Goal: Find specific page/section: Find specific page/section

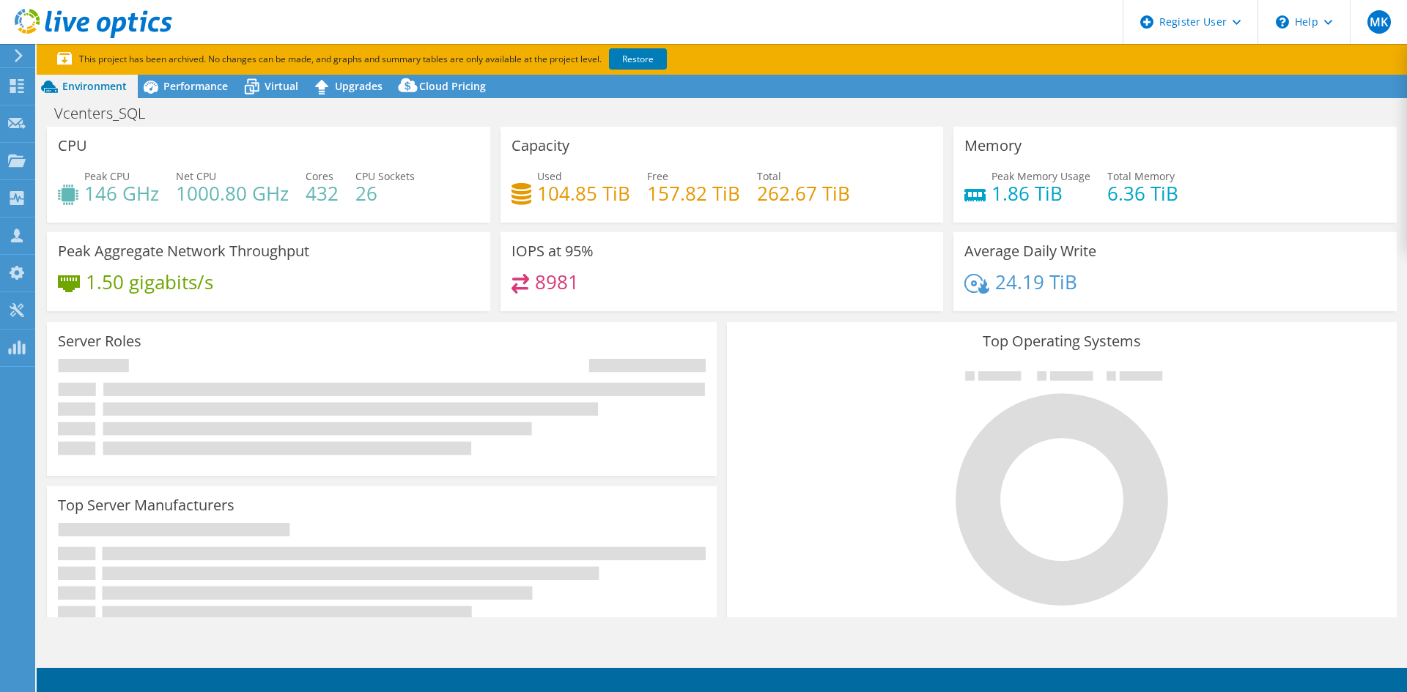
select select "USD"
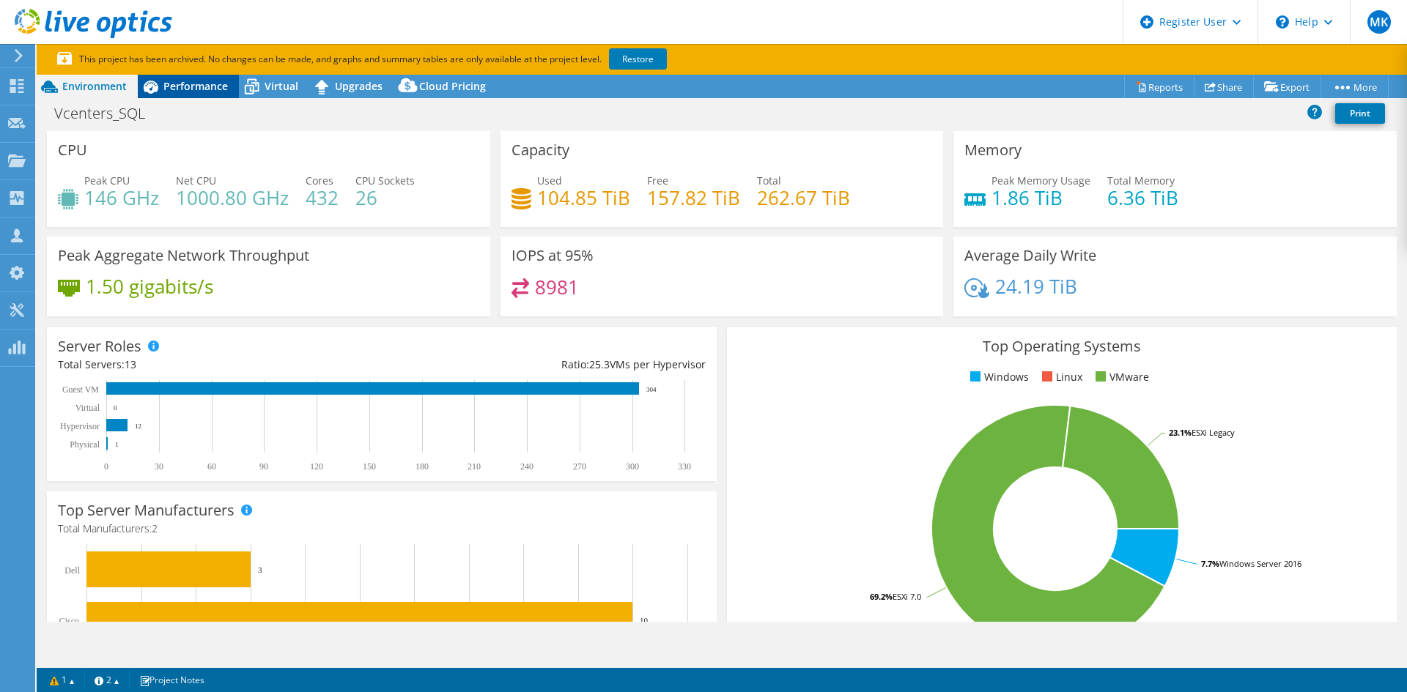
click at [193, 86] on span "Performance" at bounding box center [195, 86] width 64 height 14
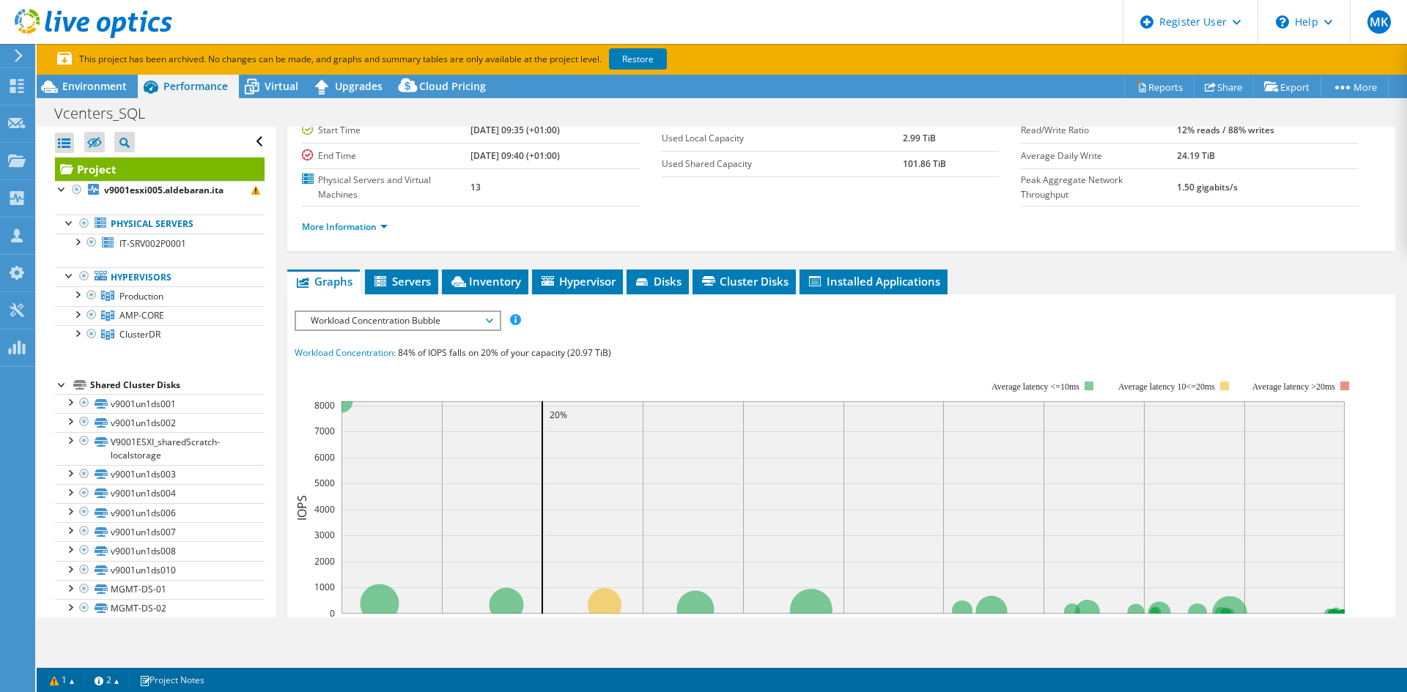
scroll to position [147, 0]
click at [410, 277] on span "Servers" at bounding box center [401, 282] width 59 height 15
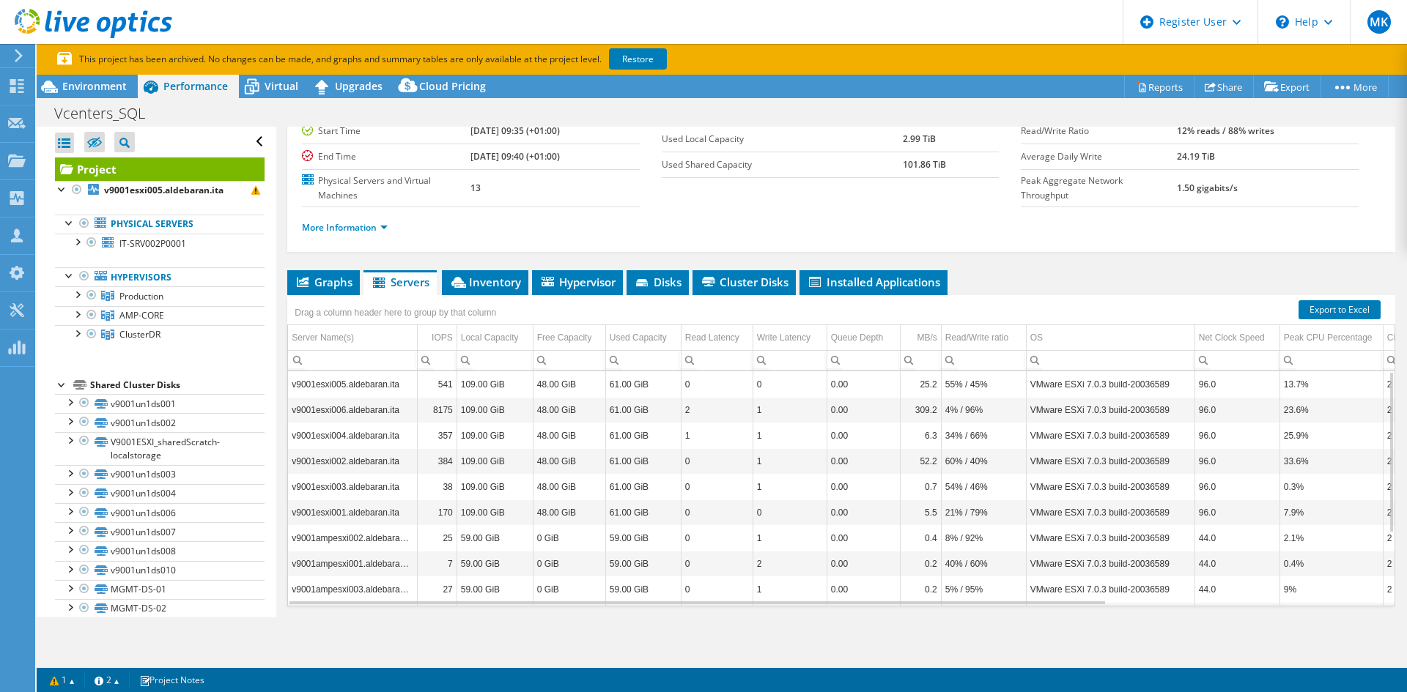
scroll to position [191, 0]
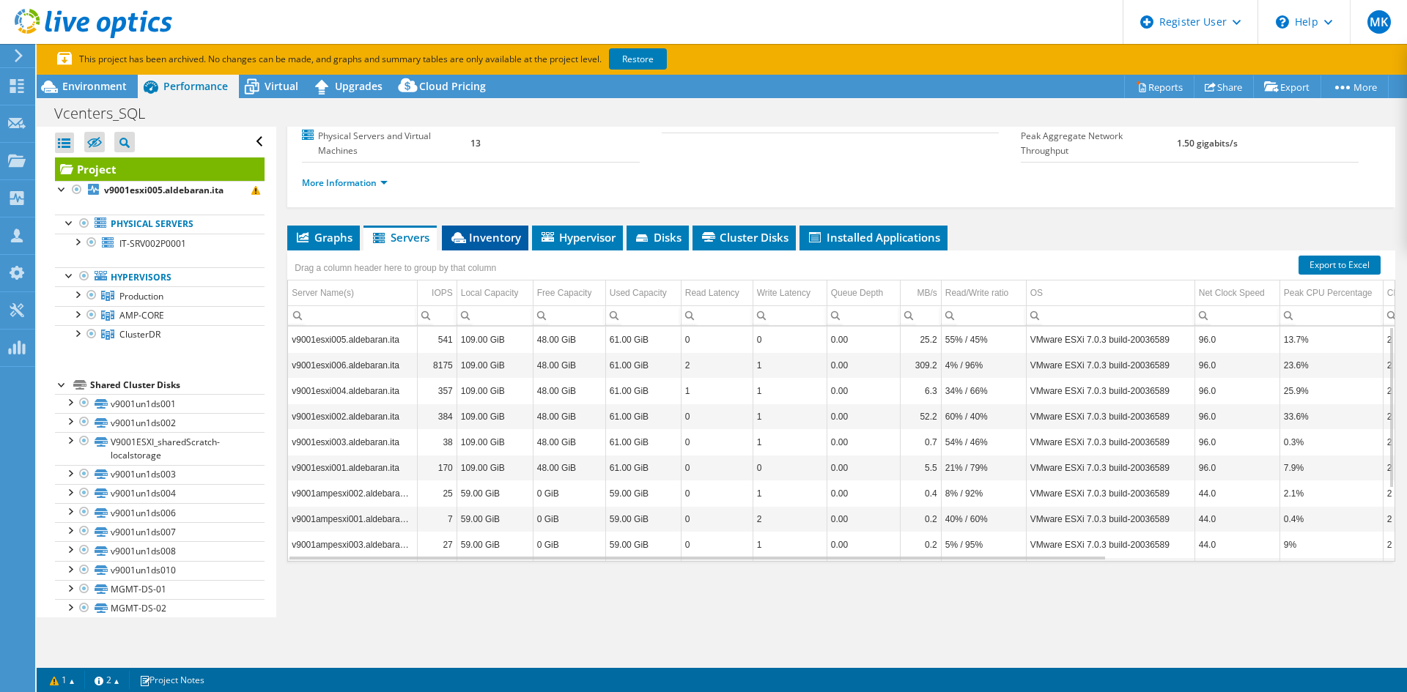
click at [487, 233] on span "Inventory" at bounding box center [485, 237] width 72 height 15
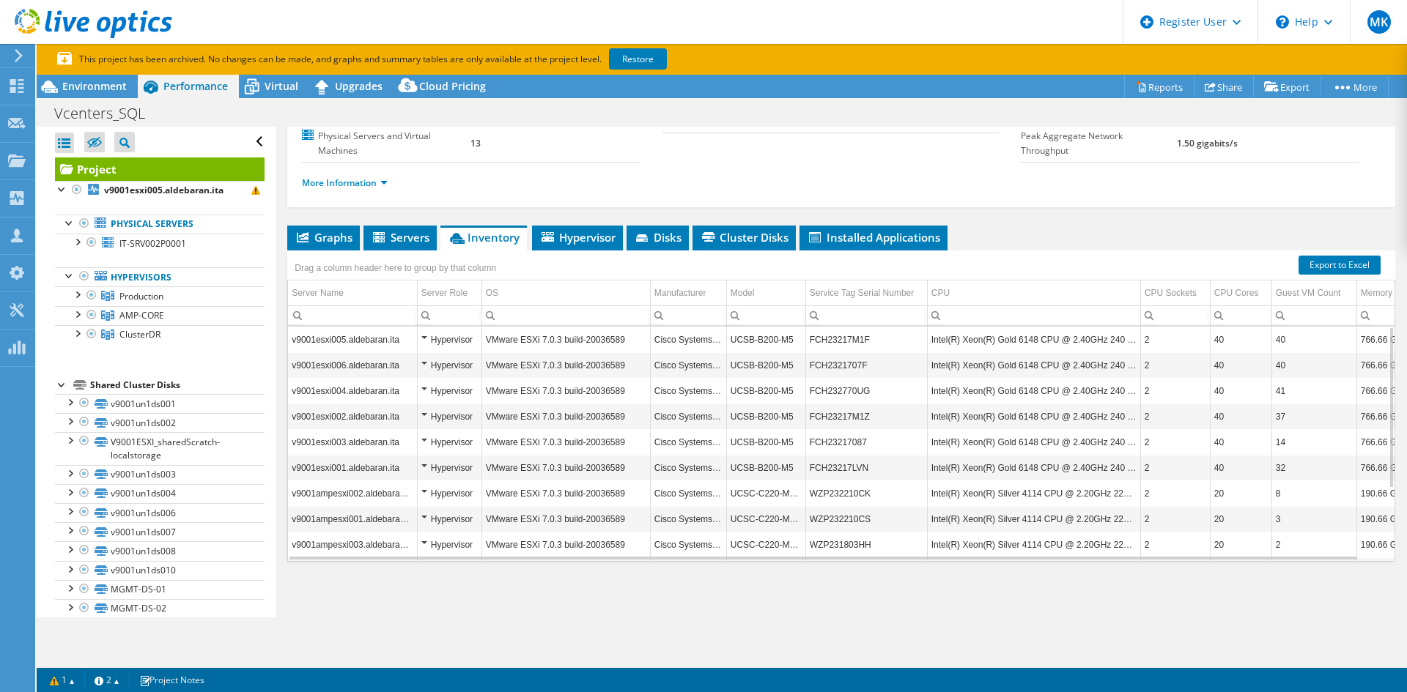
click at [569, 394] on td "VMware ESXi 7.0.3 build-20036589" at bounding box center [565, 391] width 169 height 26
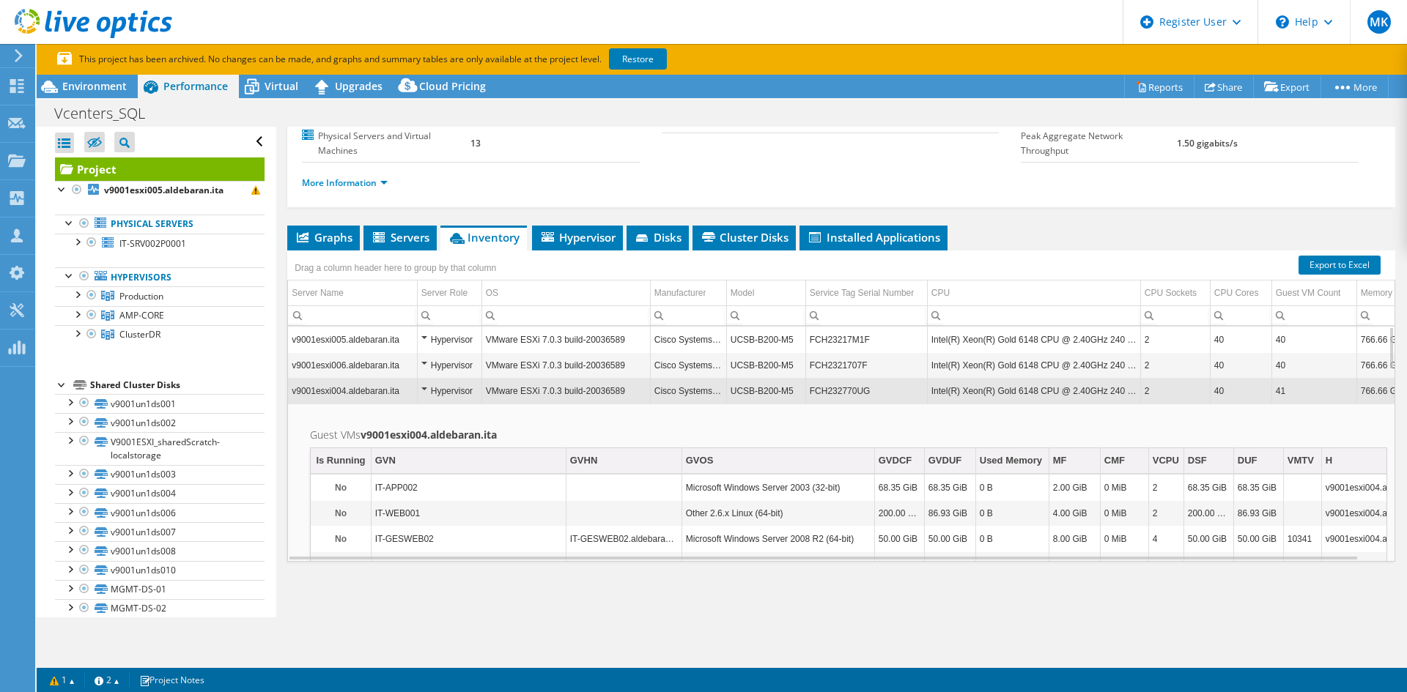
scroll to position [88, 0]
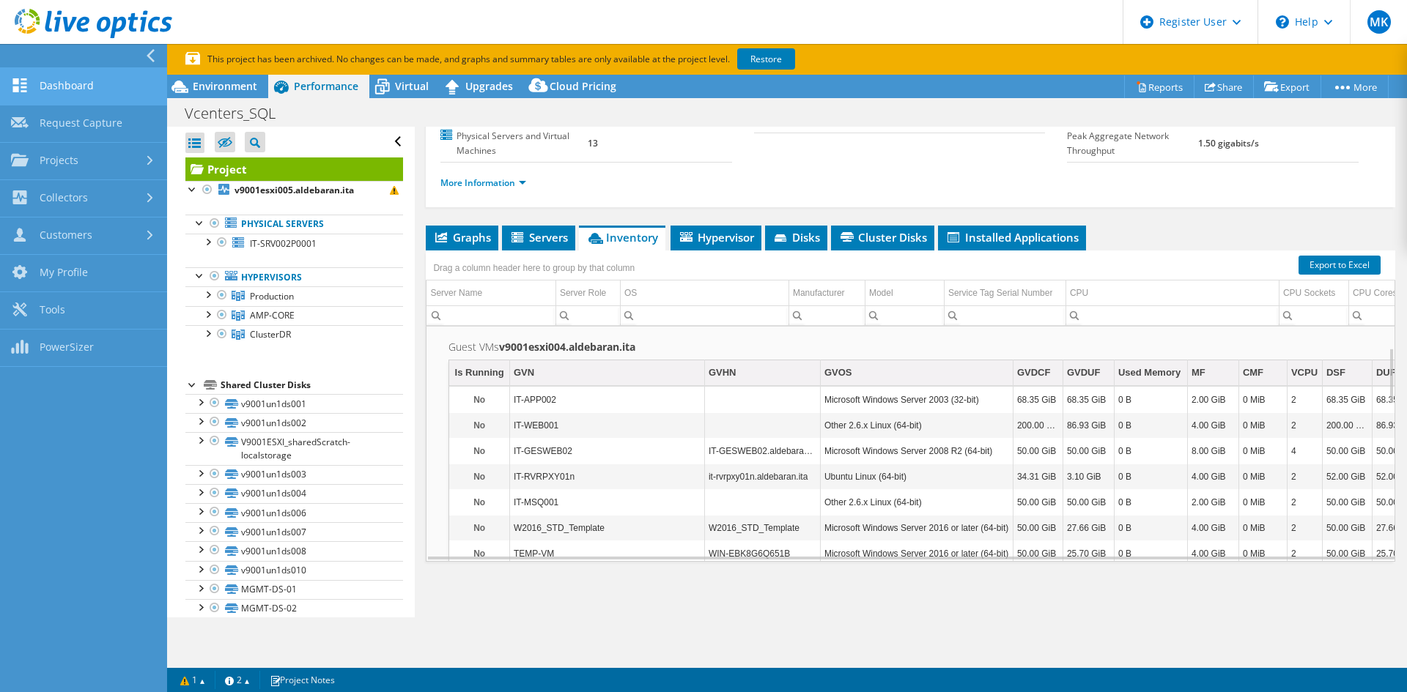
click at [61, 81] on link "Dashboard" at bounding box center [83, 86] width 167 height 37
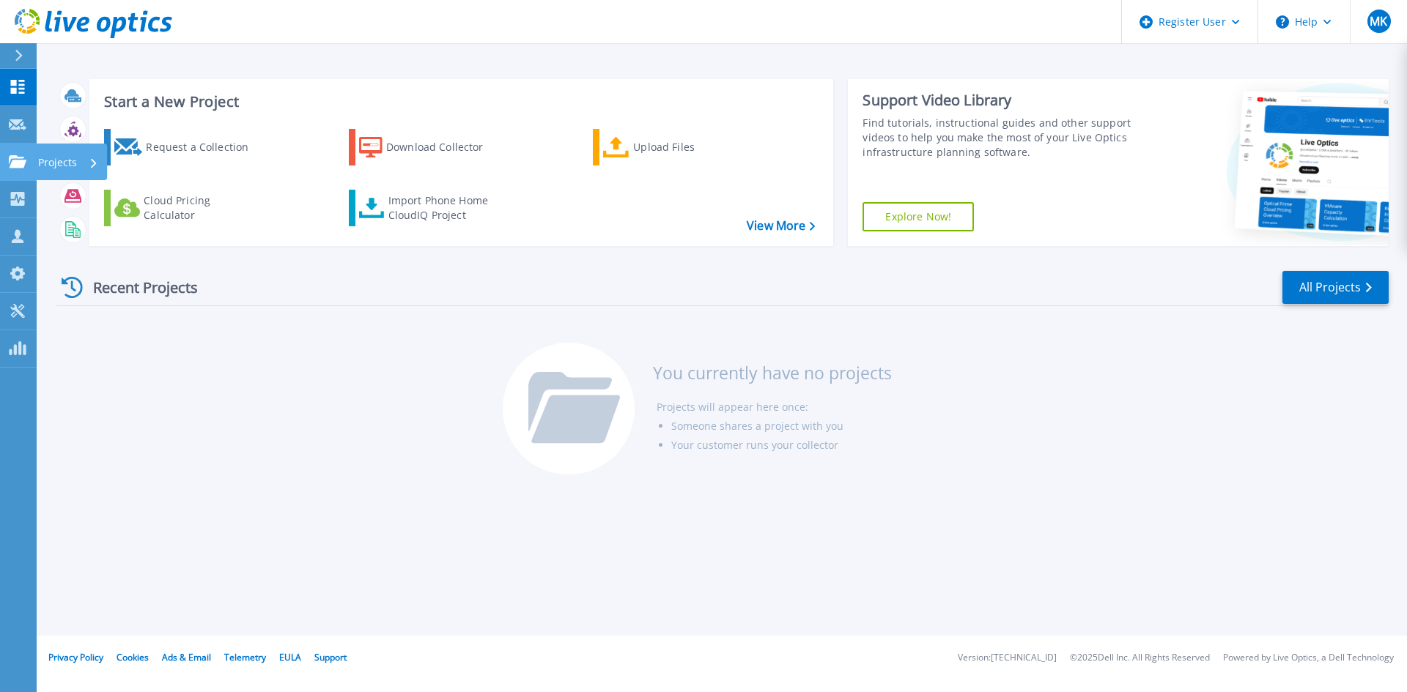
click at [16, 152] on link "Projects Projects" at bounding box center [18, 162] width 37 height 37
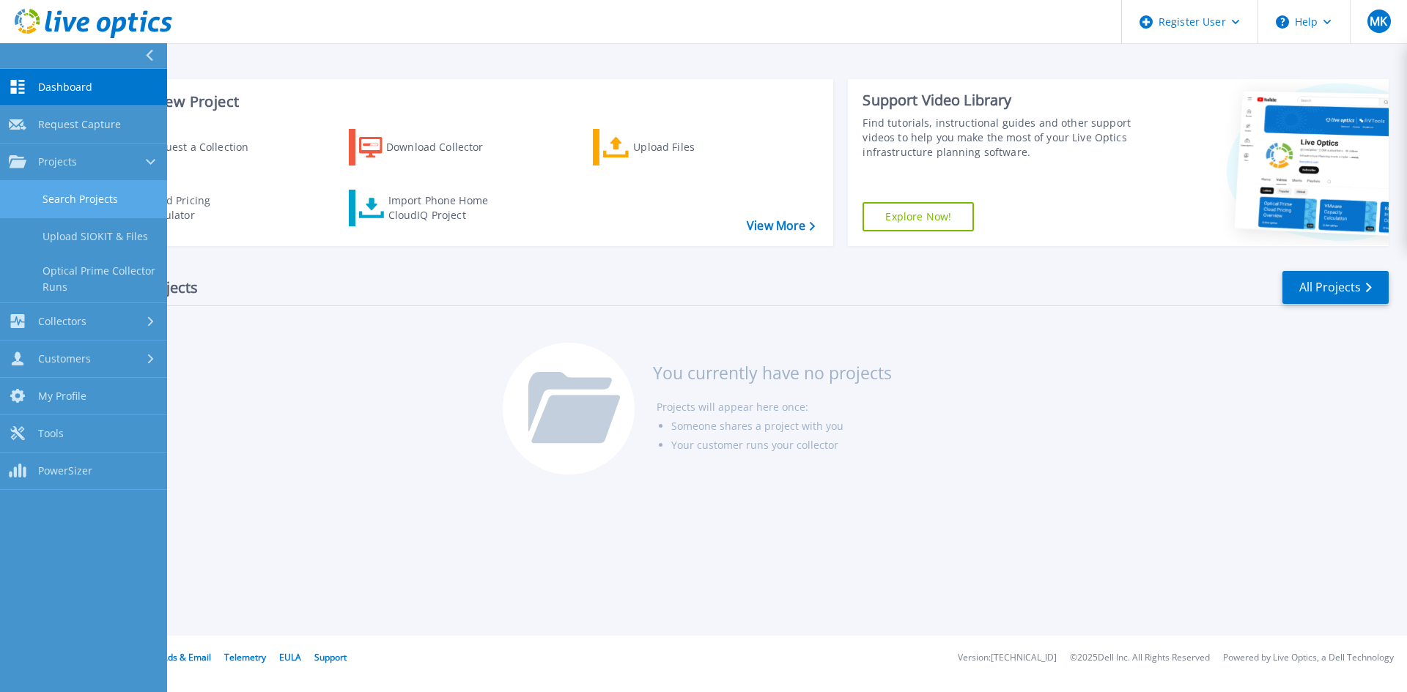
click at [100, 197] on link "Search Projects" at bounding box center [83, 199] width 167 height 37
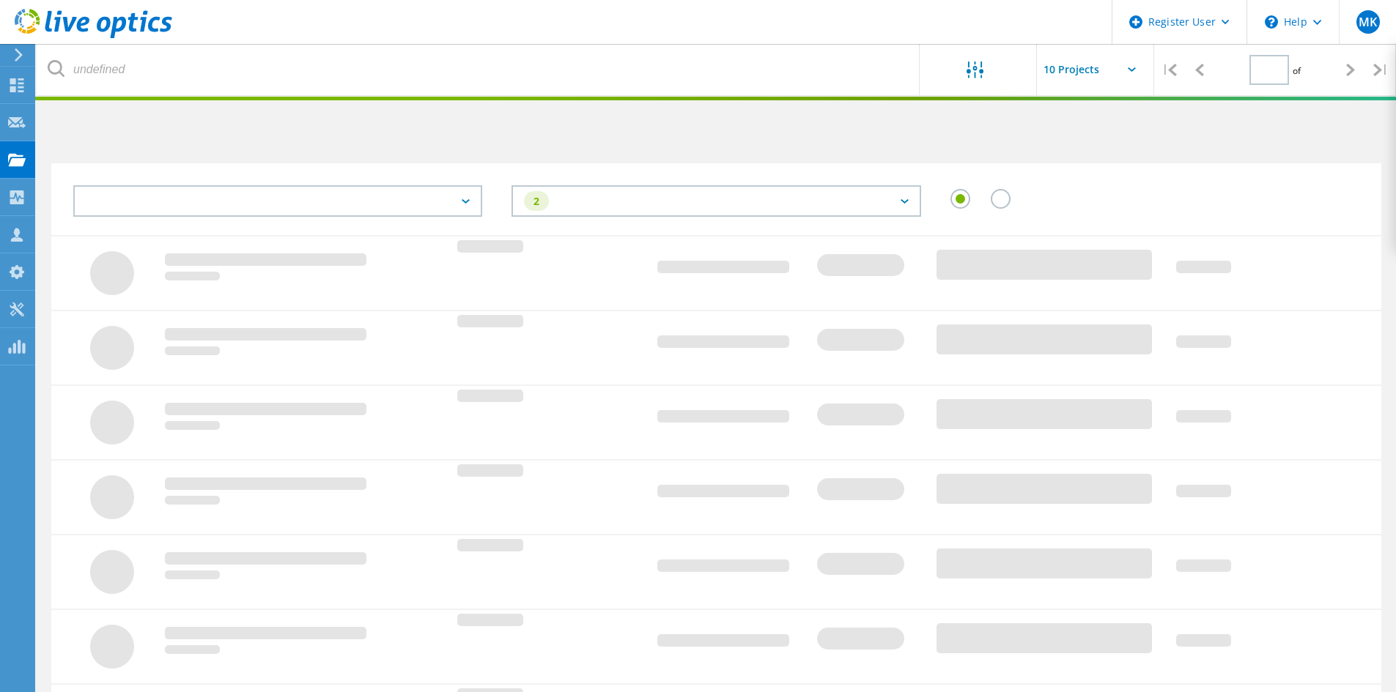
type input "1"
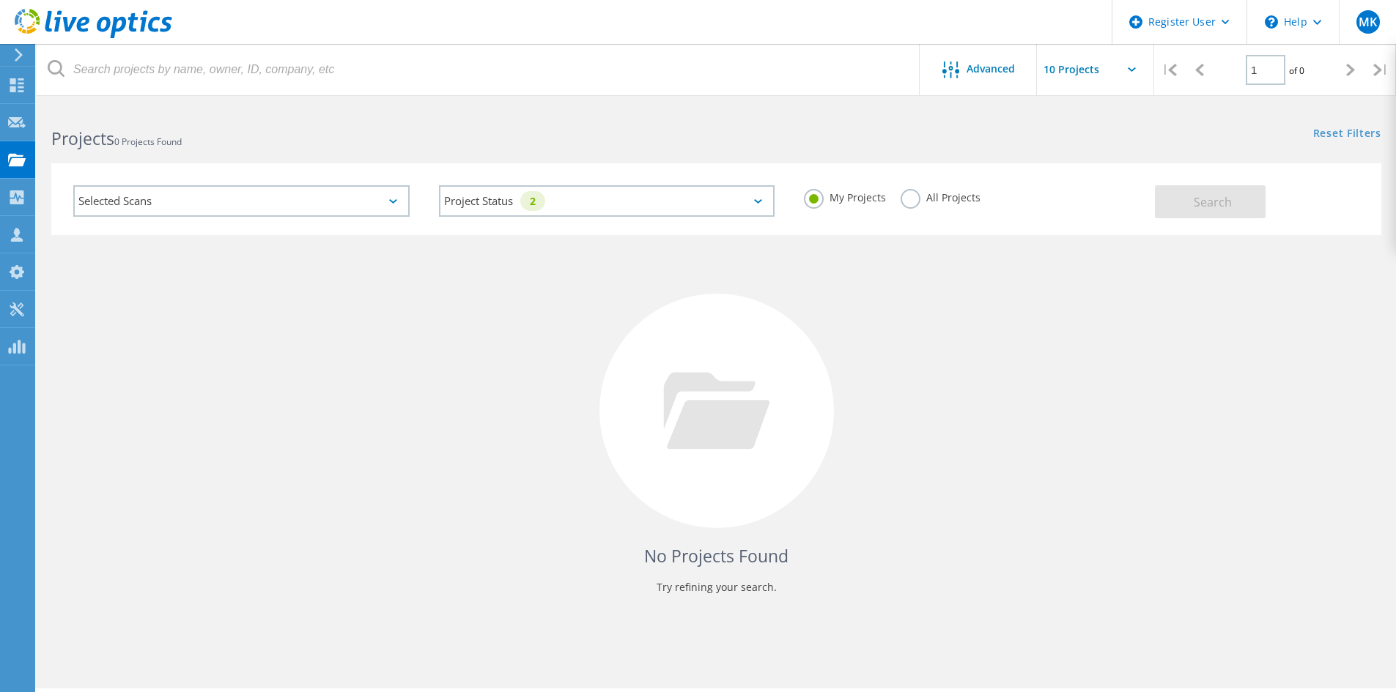
click at [915, 194] on label "All Projects" at bounding box center [941, 196] width 80 height 14
click at [0, 0] on input "All Projects" at bounding box center [0, 0] width 0 height 0
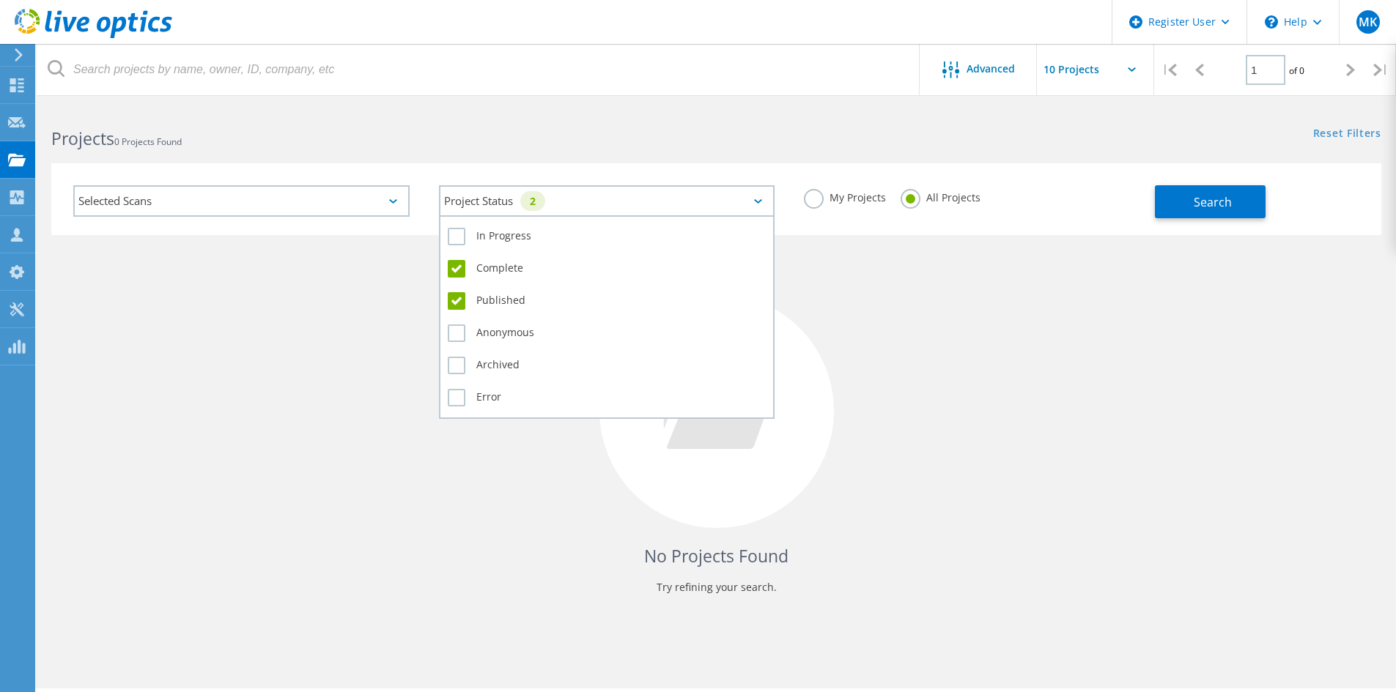
click at [506, 200] on div "Project Status 2" at bounding box center [607, 201] width 336 height 32
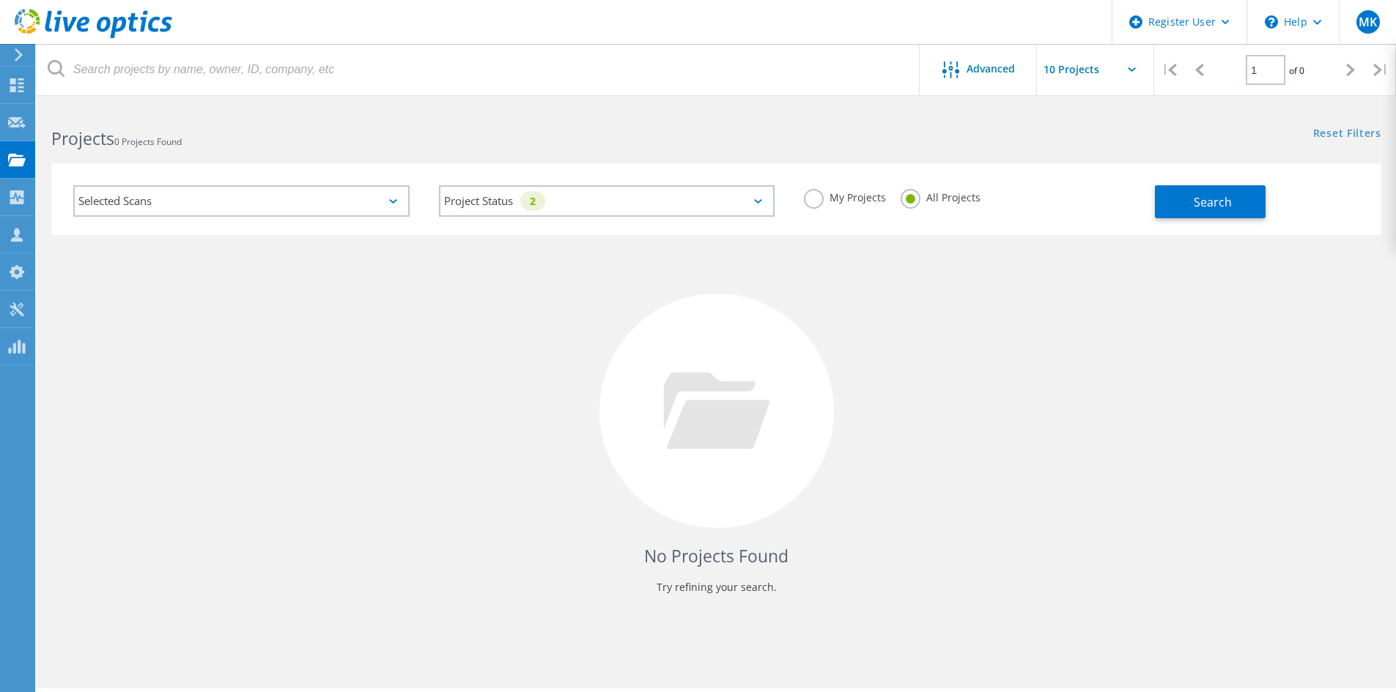
click at [342, 296] on div "No Projects Found Try refining your search." at bounding box center [716, 424] width 1330 height 379
click at [266, 205] on div "Selected Scans" at bounding box center [241, 201] width 336 height 32
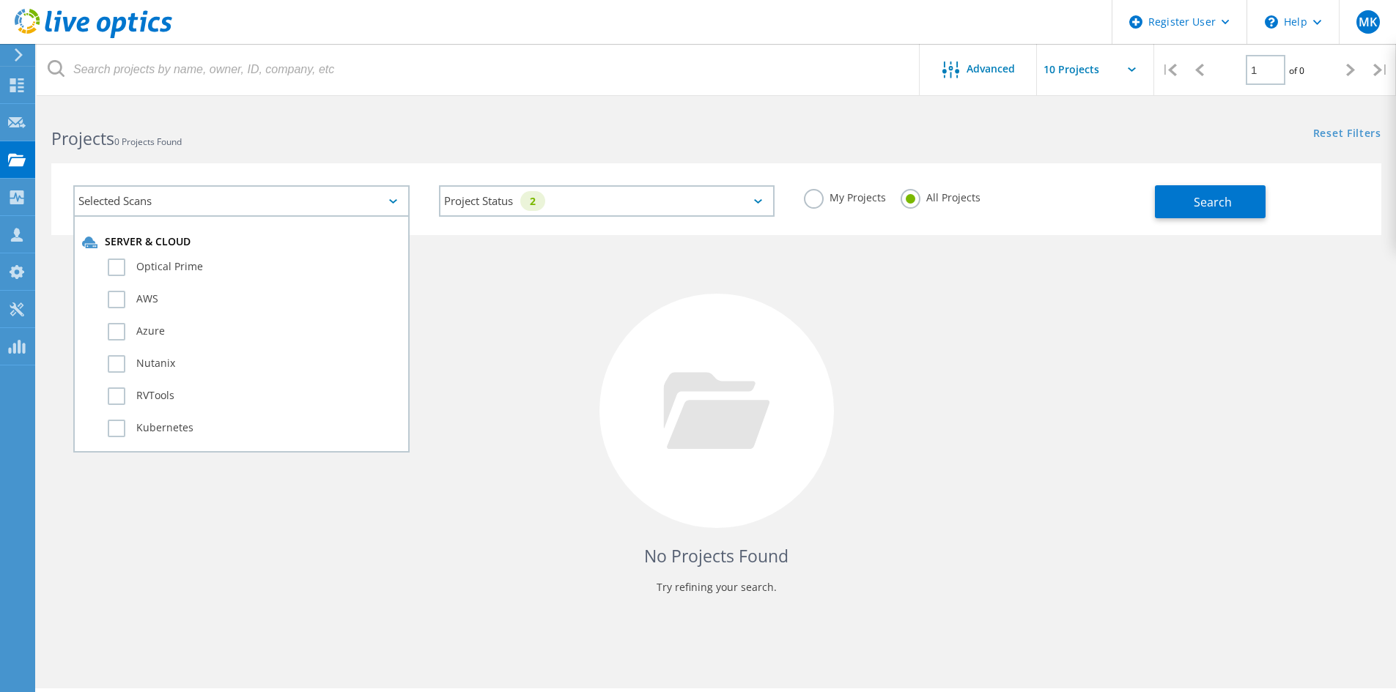
click at [266, 205] on div "Selected Scans" at bounding box center [241, 201] width 336 height 32
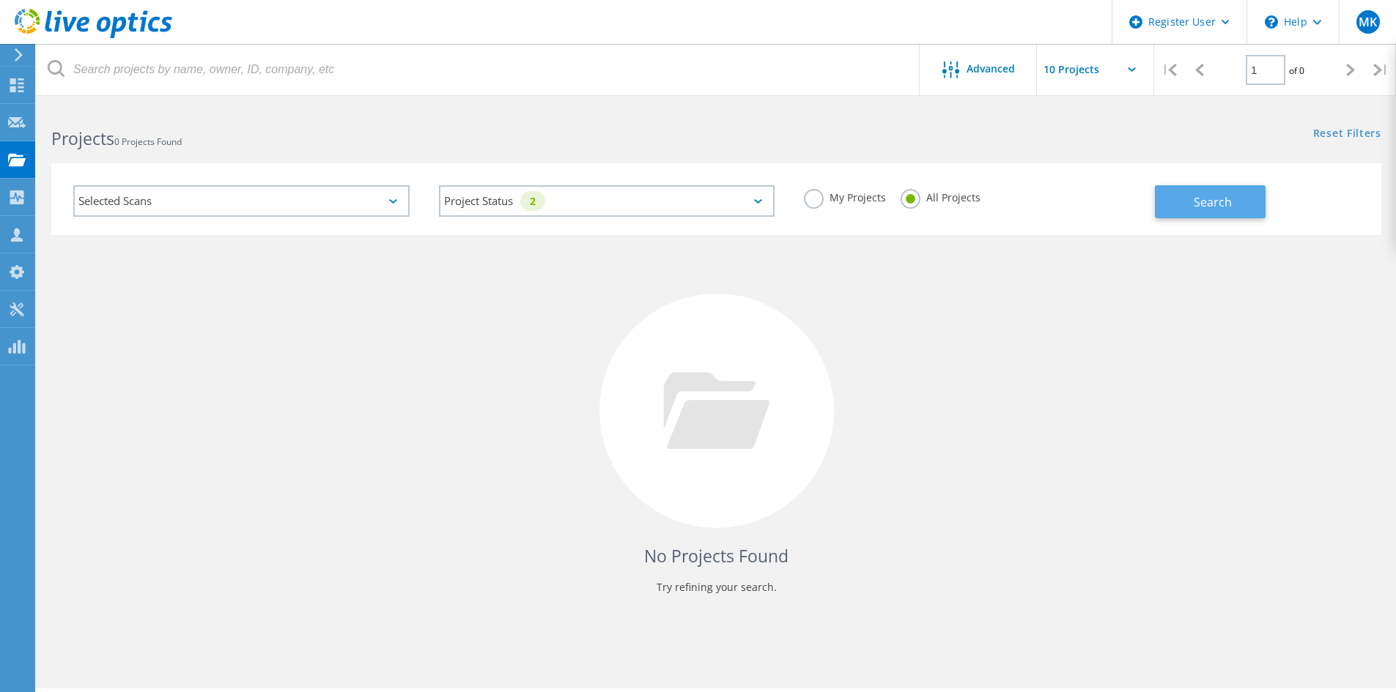
click at [1168, 199] on button "Search" at bounding box center [1210, 201] width 111 height 33
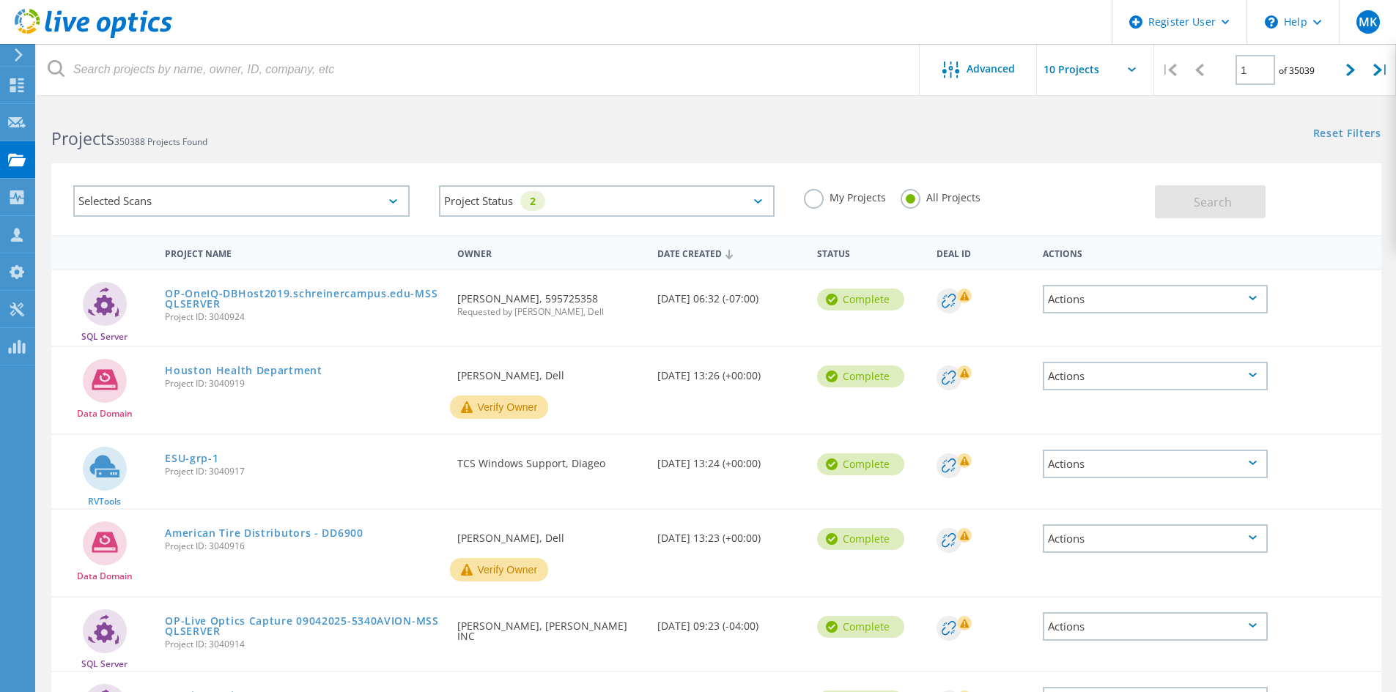
drag, startPoint x: 210, startPoint y: 474, endPoint x: 261, endPoint y: 473, distance: 50.6
click at [249, 473] on span "Project ID: 3040917" at bounding box center [304, 472] width 278 height 9
click at [285, 473] on span "Project ID: 3040917" at bounding box center [304, 472] width 278 height 9
click at [197, 454] on link "ESU-grp-1" at bounding box center [191, 459] width 53 height 10
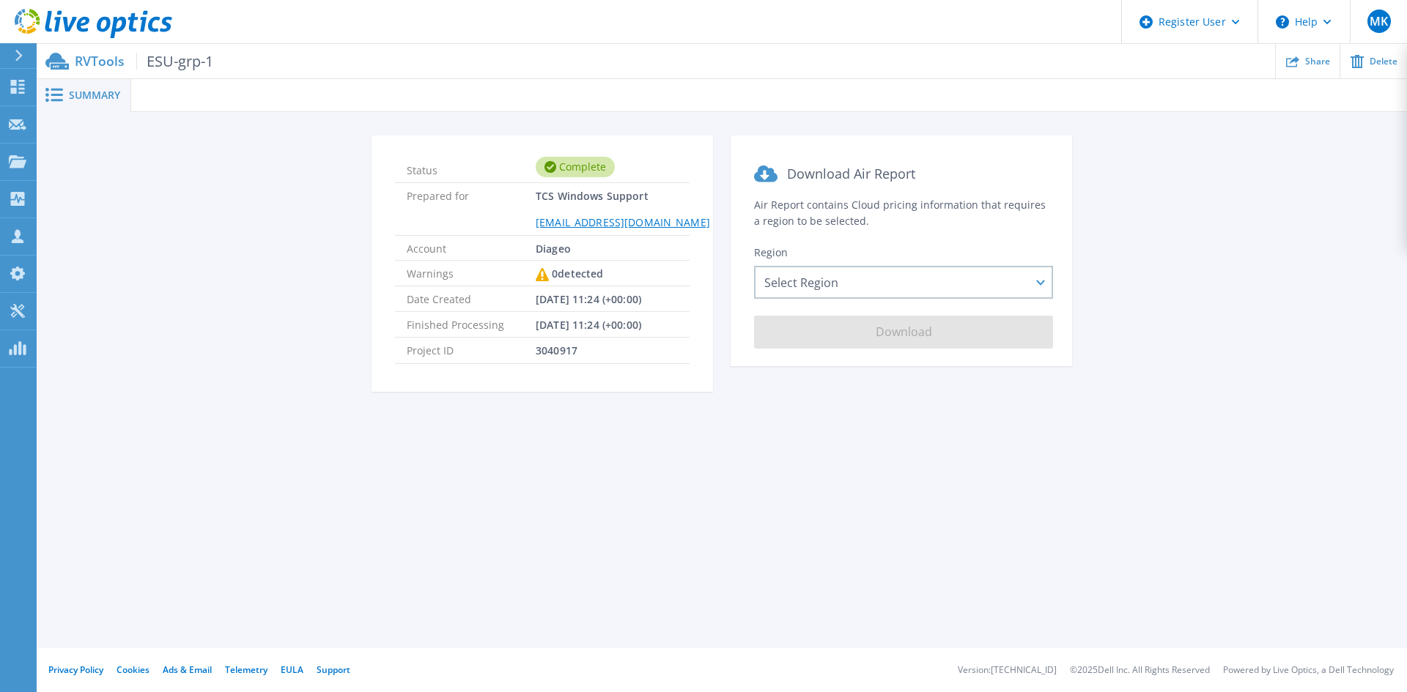
click at [177, 58] on span "ESU-grp-1" at bounding box center [174, 61] width 77 height 17
click at [79, 90] on span "Summary" at bounding box center [94, 95] width 51 height 10
click at [1008, 278] on div "Select Region Asia Pacific (Hong Kong) Asia Pacific (Mumbai) Asia Pacific (Seou…" at bounding box center [903, 282] width 299 height 33
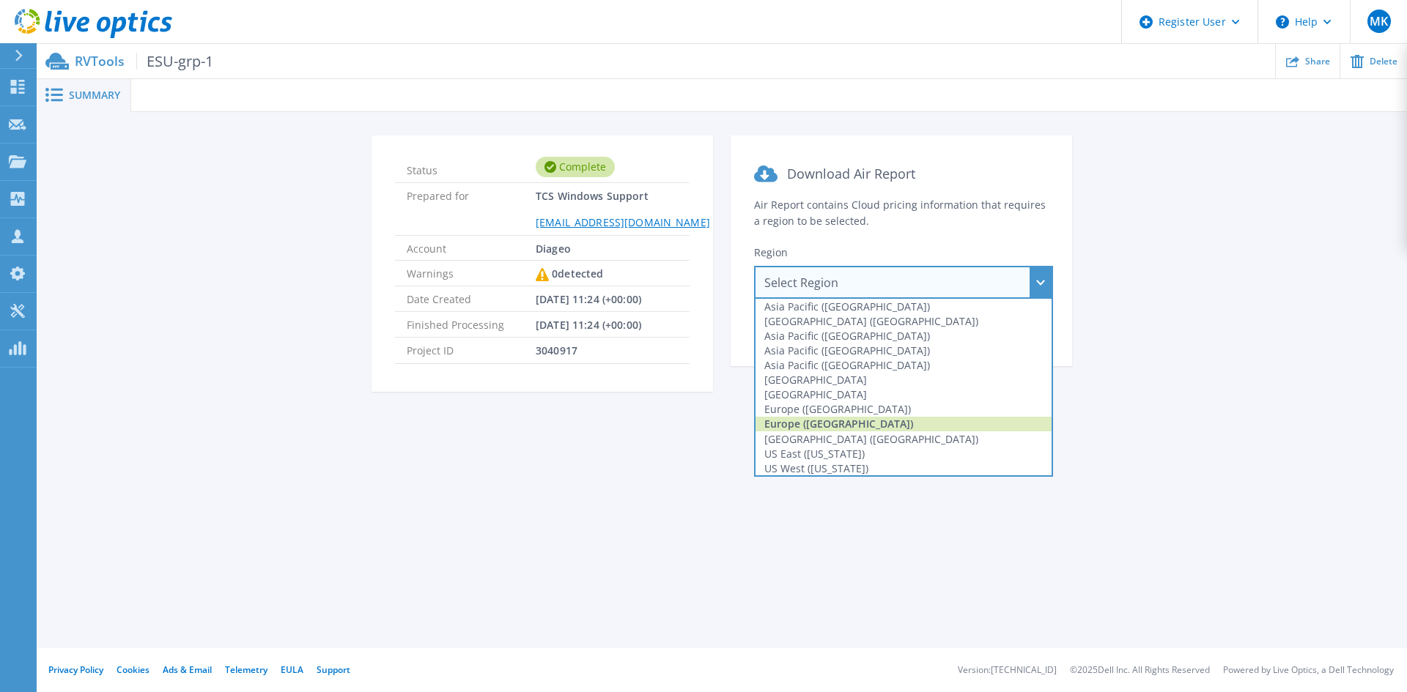
click at [838, 420] on div "Europe ([GEOGRAPHIC_DATA])" at bounding box center [903, 424] width 296 height 15
